Goal: Information Seeking & Learning: Learn about a topic

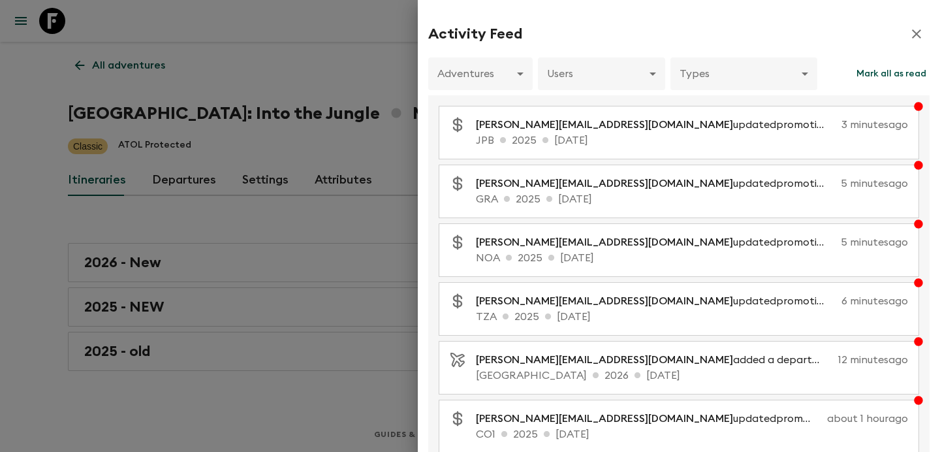
click at [150, 76] on div at bounding box center [470, 226] width 940 height 452
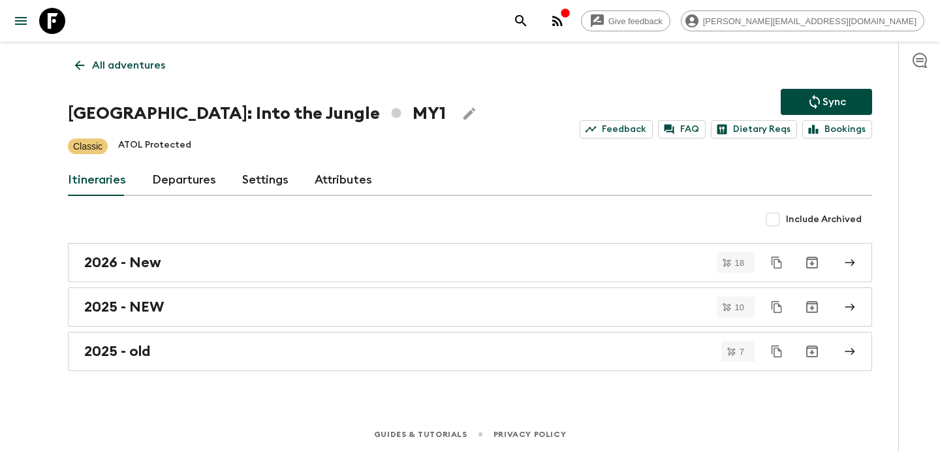
click at [135, 72] on p "All adventures" at bounding box center [128, 65] width 73 height 16
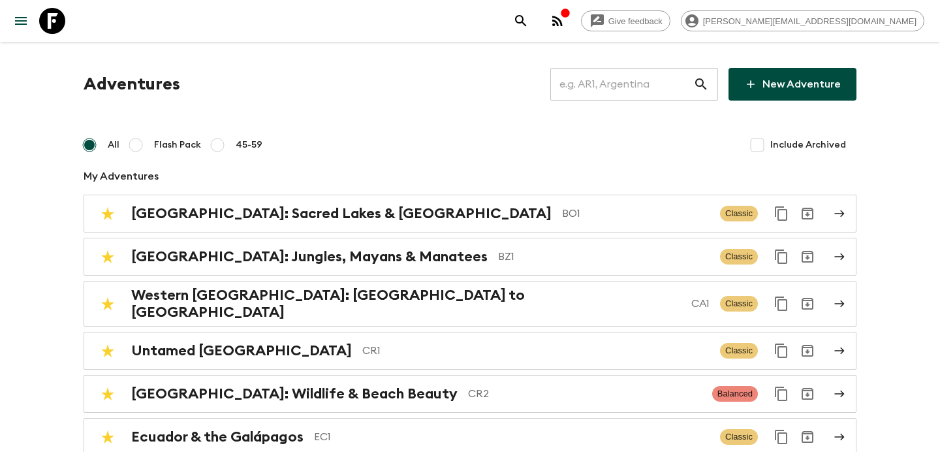
click at [610, 80] on input "text" at bounding box center [621, 84] width 143 height 37
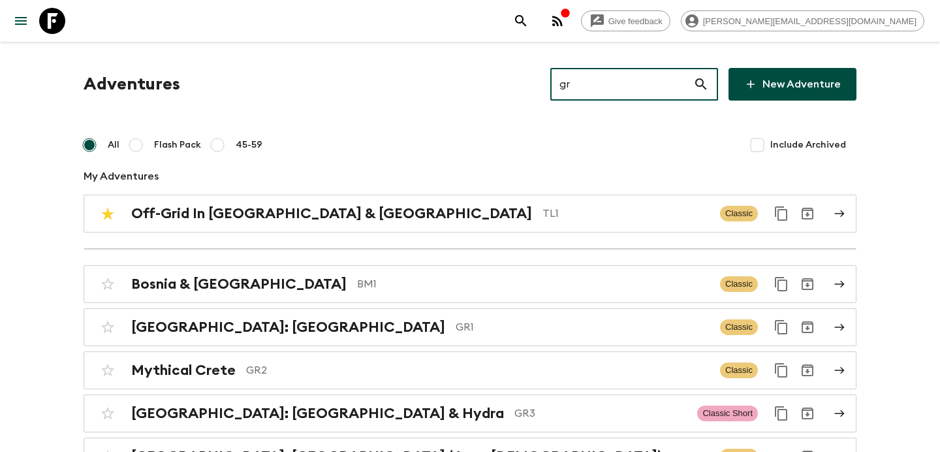
type input "gr1"
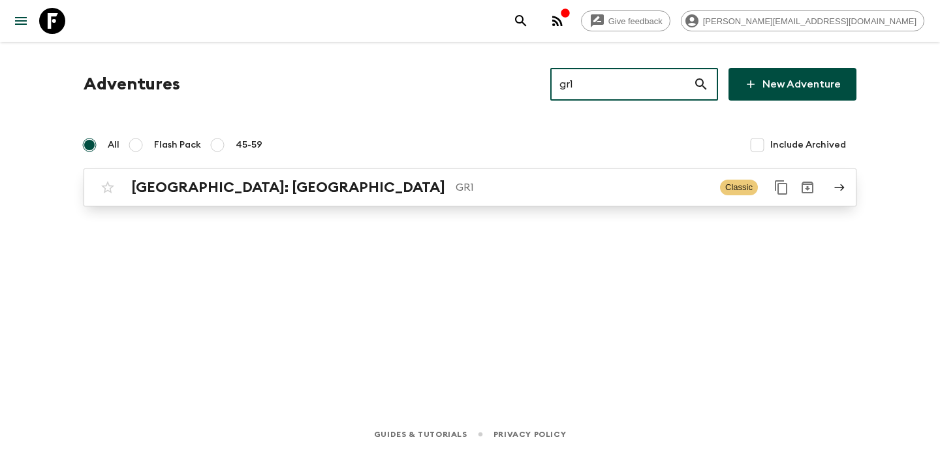
click at [555, 202] on link "[GEOGRAPHIC_DATA]: [GEOGRAPHIC_DATA] & the Islands GR1 Classic" at bounding box center [470, 187] width 773 height 38
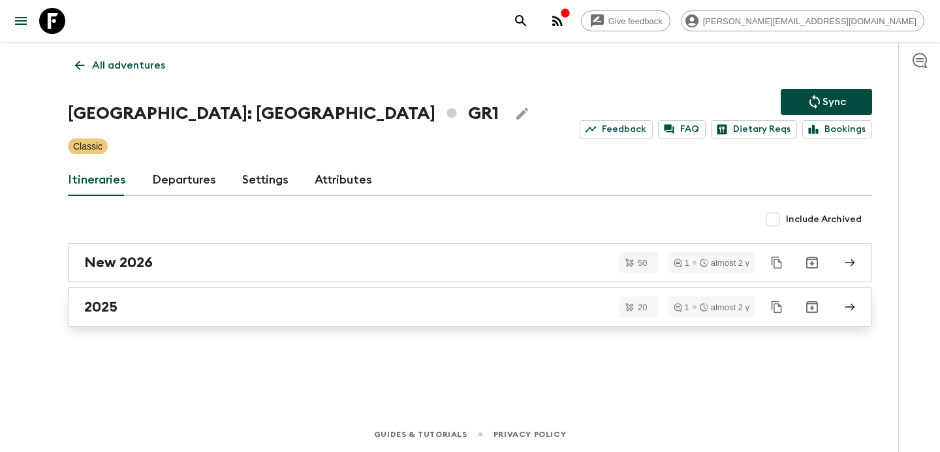
click at [172, 311] on div "2025" at bounding box center [457, 306] width 747 height 17
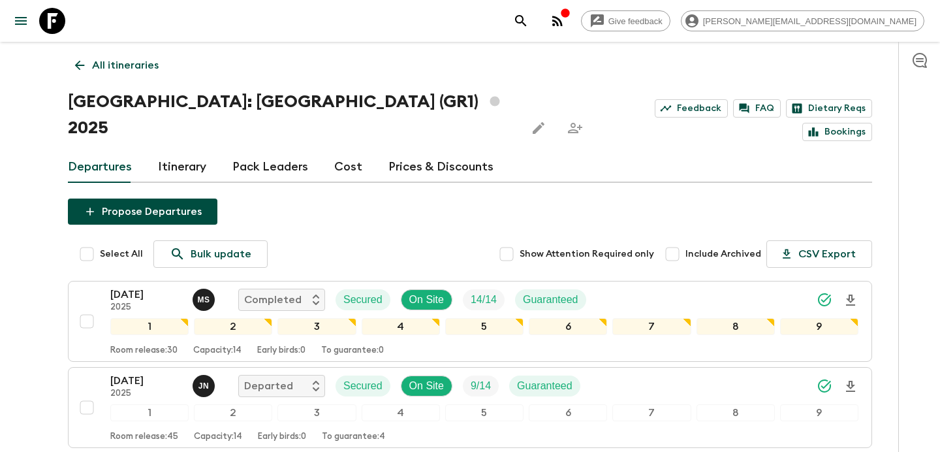
click at [685, 241] on input "Include Archived" at bounding box center [672, 254] width 26 height 26
checkbox input "true"
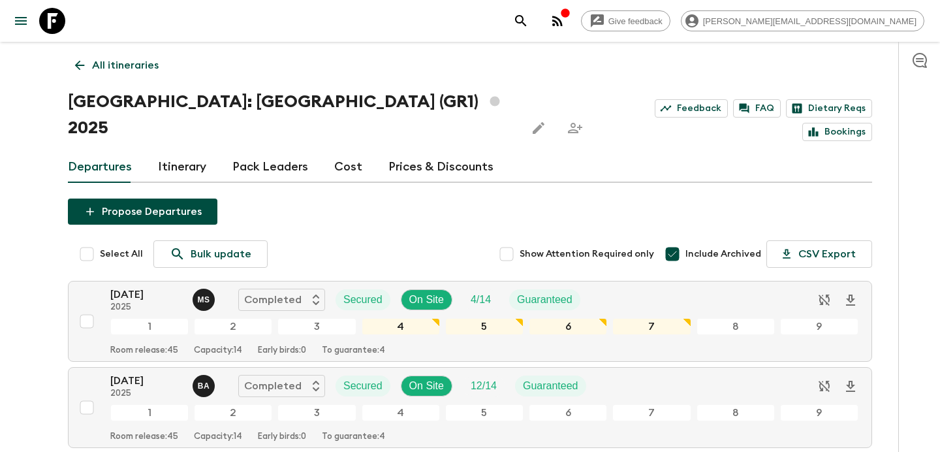
click at [151, 66] on p "All itineraries" at bounding box center [125, 65] width 67 height 16
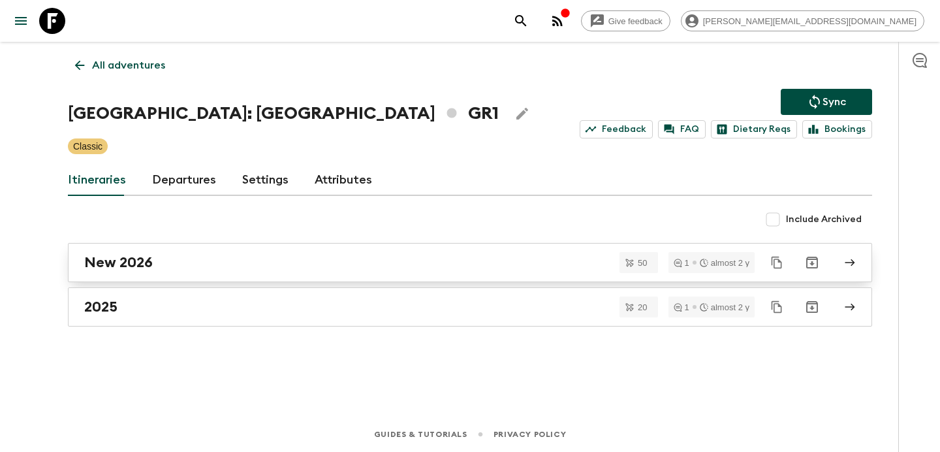
click at [379, 266] on div "New 2026" at bounding box center [457, 262] width 747 height 17
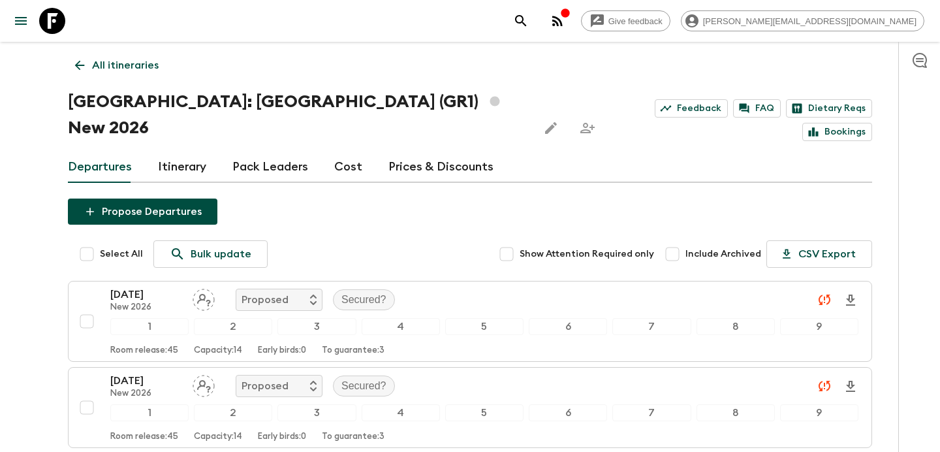
click at [127, 69] on p "All itineraries" at bounding box center [125, 65] width 67 height 16
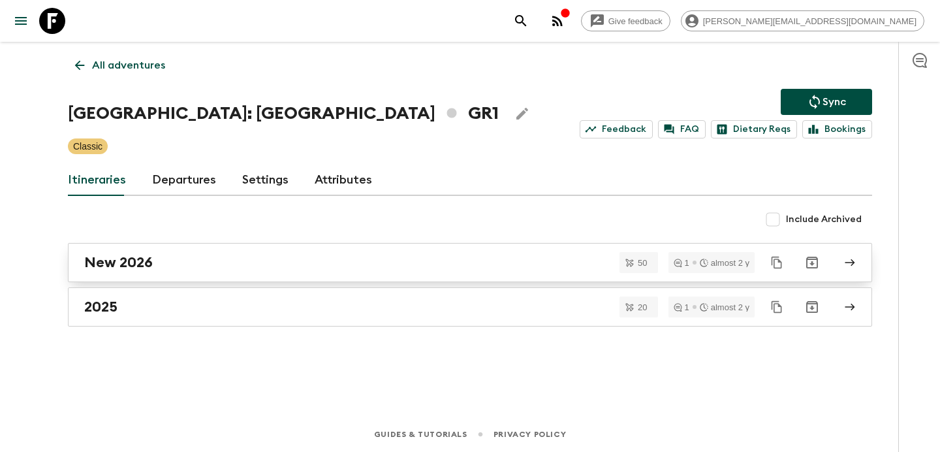
click at [201, 260] on div "New 2026" at bounding box center [457, 262] width 747 height 17
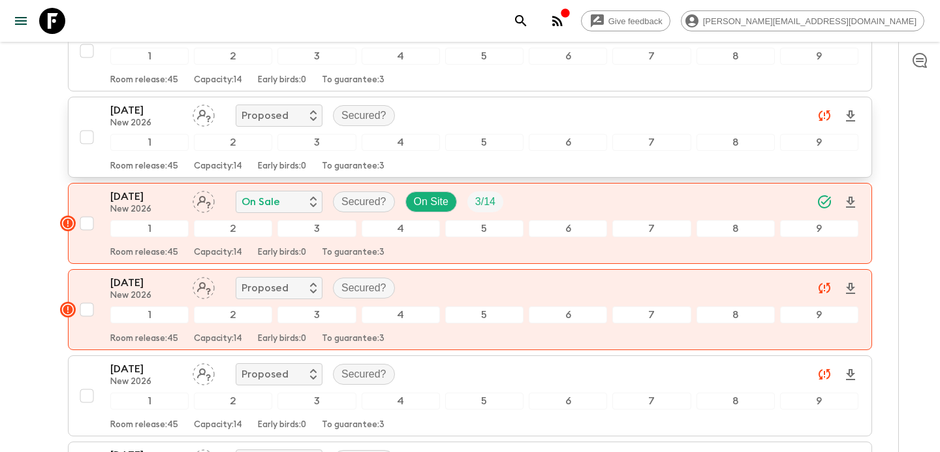
scroll to position [271, 0]
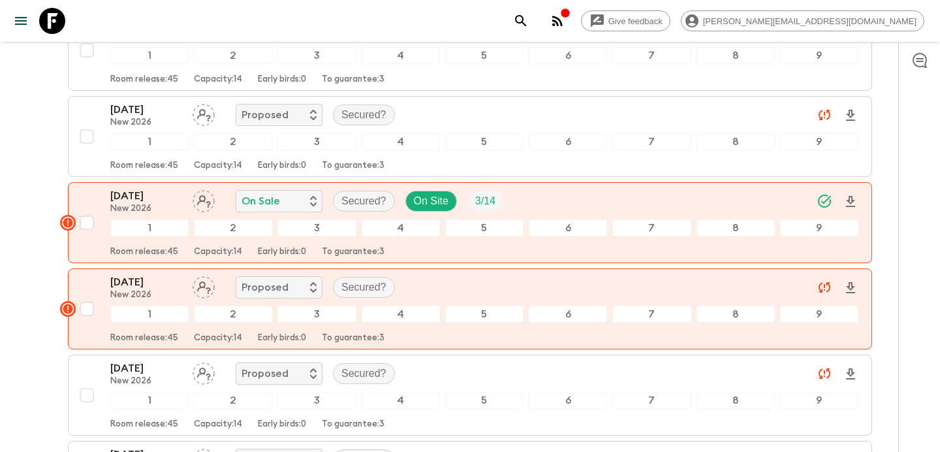
click at [563, 17] on icon "button" at bounding box center [557, 21] width 10 height 10
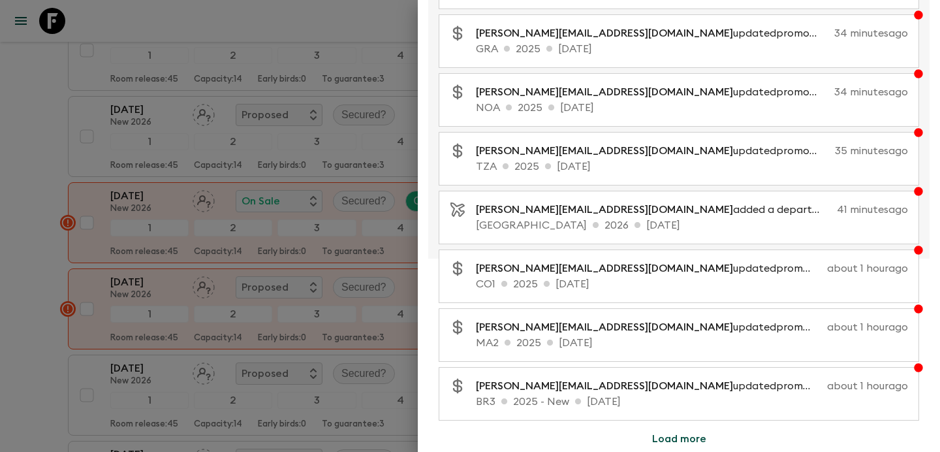
scroll to position [0, 0]
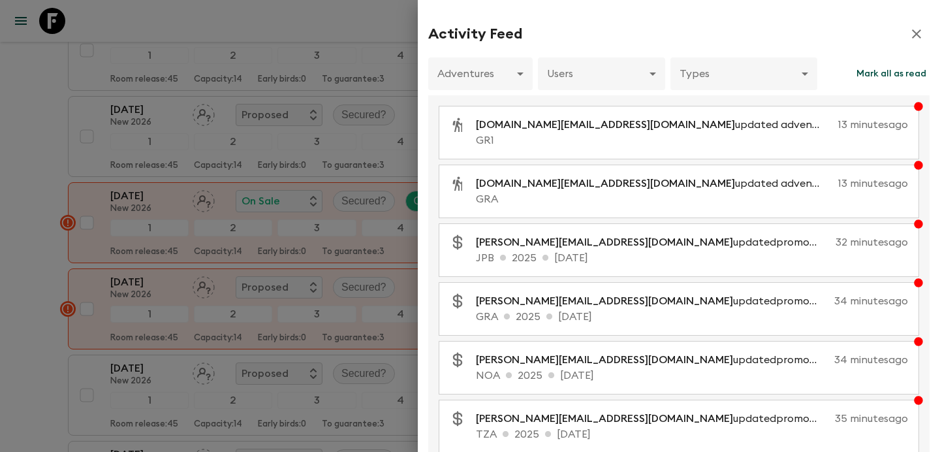
click at [300, 143] on div at bounding box center [470, 226] width 940 height 452
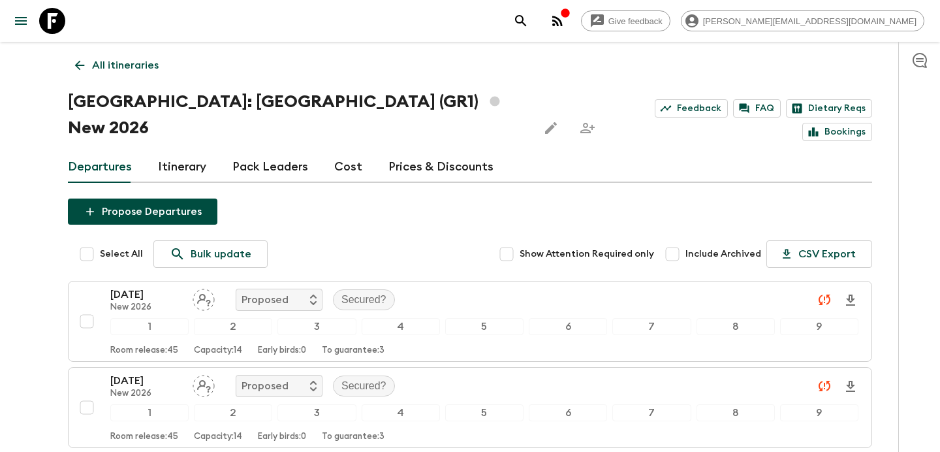
click at [136, 68] on p "All itineraries" at bounding box center [125, 65] width 67 height 16
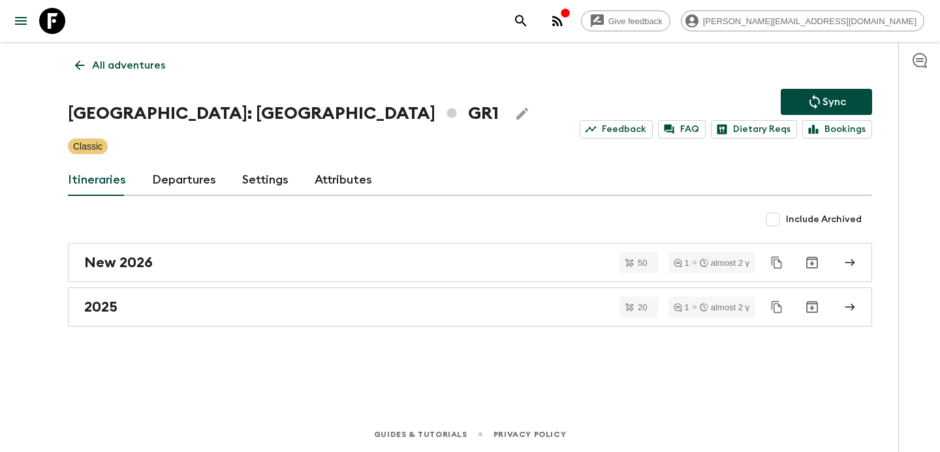
click at [136, 68] on p "All adventures" at bounding box center [128, 65] width 73 height 16
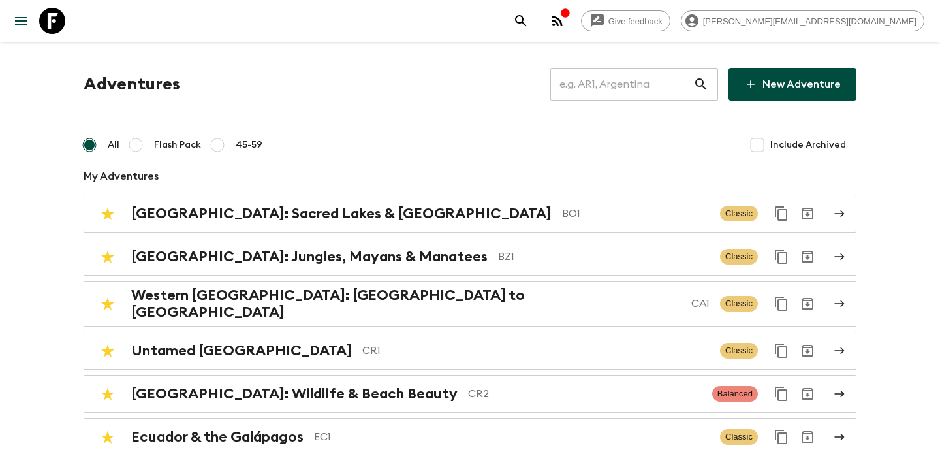
click at [615, 92] on input "text" at bounding box center [621, 84] width 143 height 37
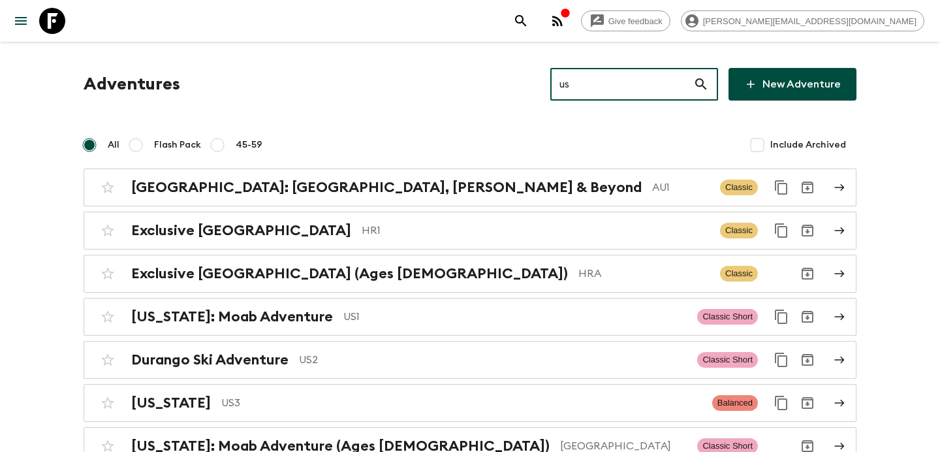
type input "us1"
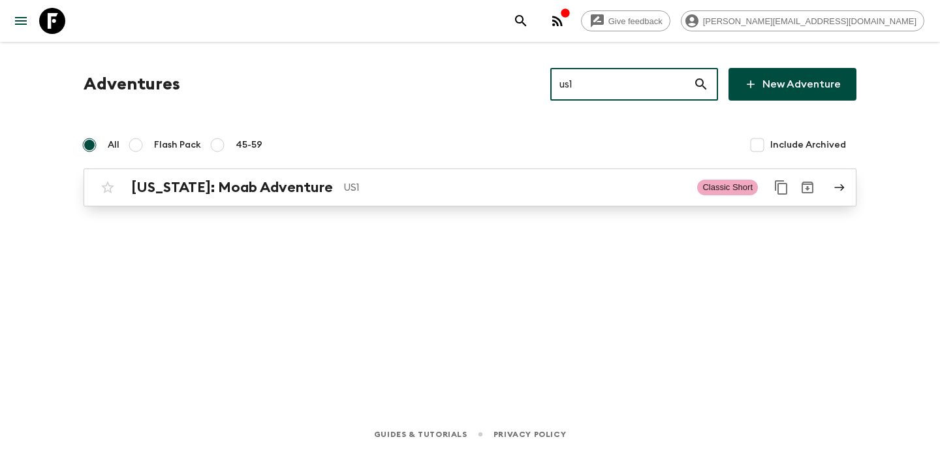
click at [522, 205] on link "[US_STATE]: Moab Adventure US1 Classic Short" at bounding box center [470, 187] width 773 height 38
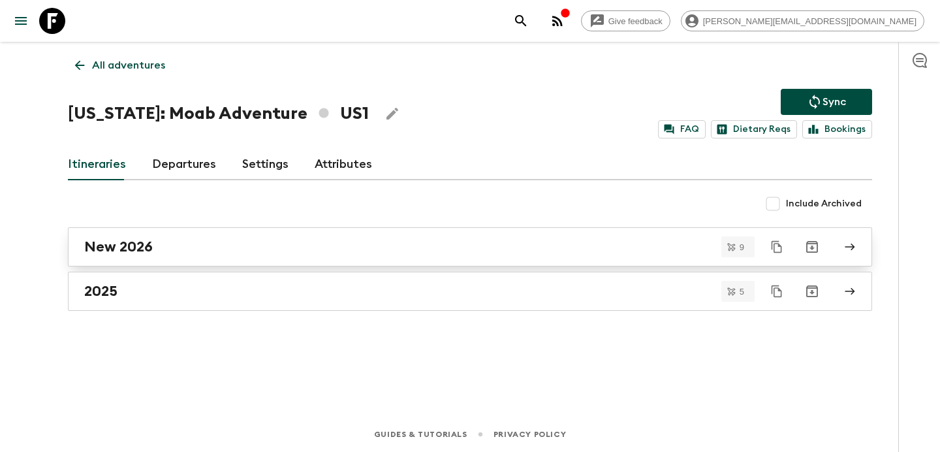
click at [459, 257] on link "New 2026" at bounding box center [470, 246] width 804 height 39
